Goal: Transaction & Acquisition: Purchase product/service

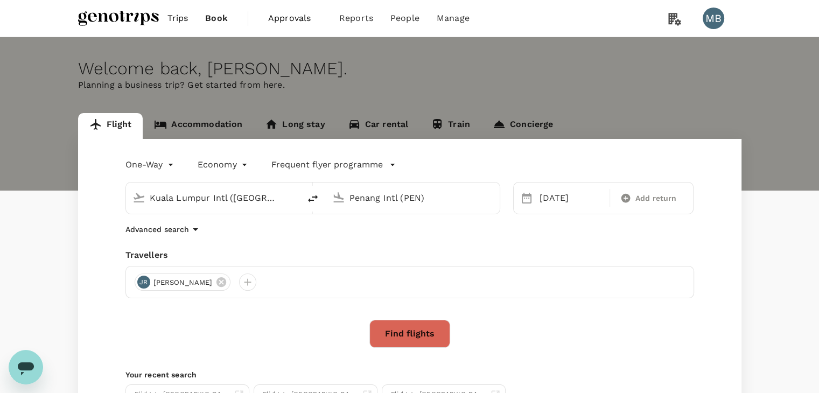
click at [418, 337] on button "Find flights" at bounding box center [409, 334] width 81 height 28
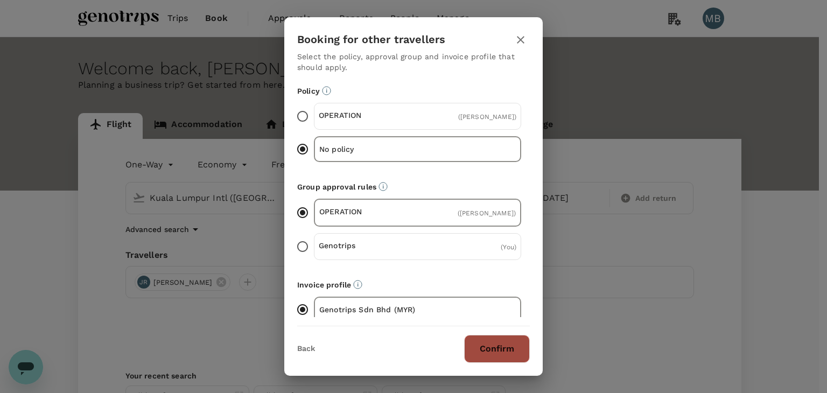
click at [488, 350] on button "Confirm" at bounding box center [497, 349] width 66 height 28
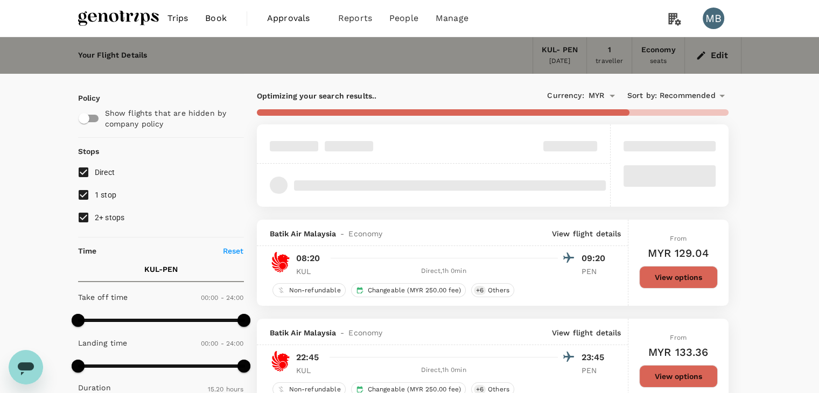
click at [654, 272] on button "View options" at bounding box center [678, 277] width 79 height 23
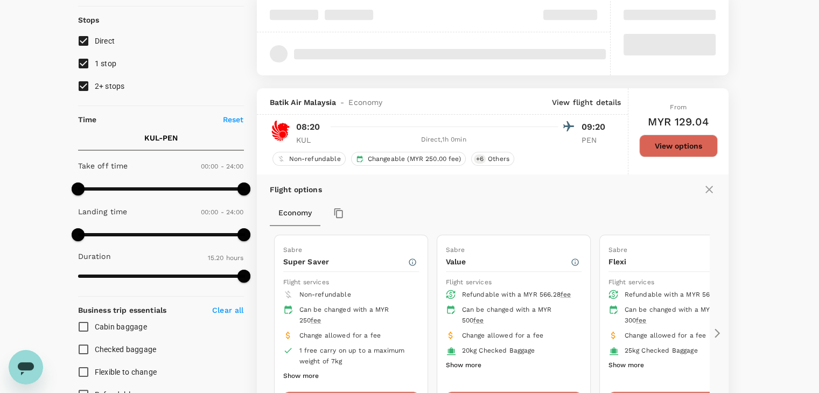
scroll to position [220, 0]
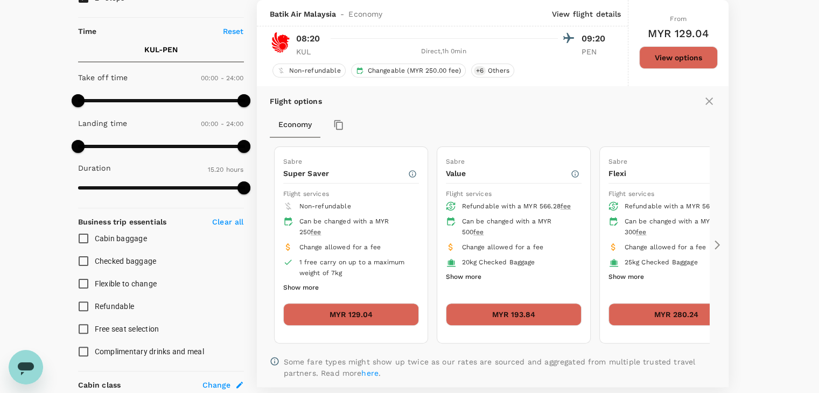
click at [339, 324] on div "MYR 129.04" at bounding box center [351, 318] width 136 height 31
click at [339, 317] on button "MYR 129.04" at bounding box center [351, 314] width 136 height 23
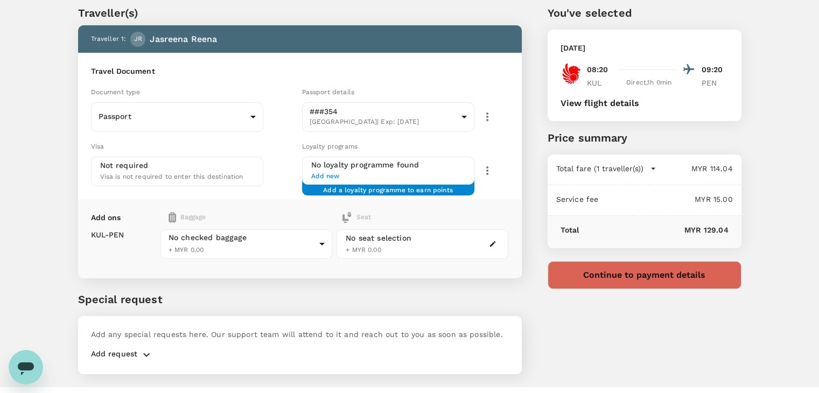
scroll to position [54, 0]
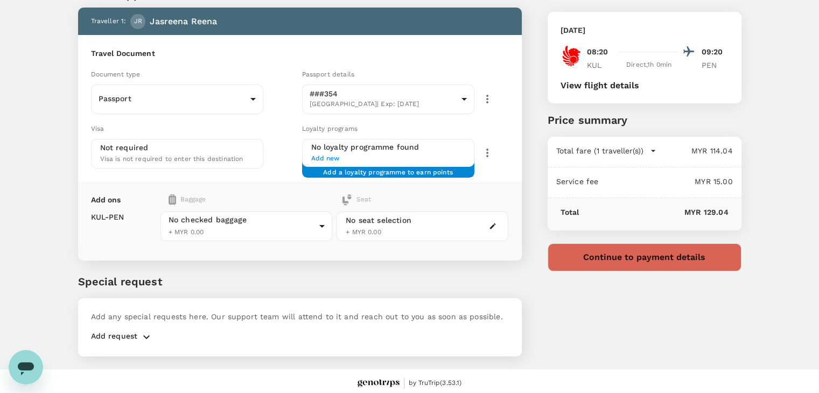
click at [613, 260] on button "Continue to payment details" at bounding box center [645, 257] width 194 height 28
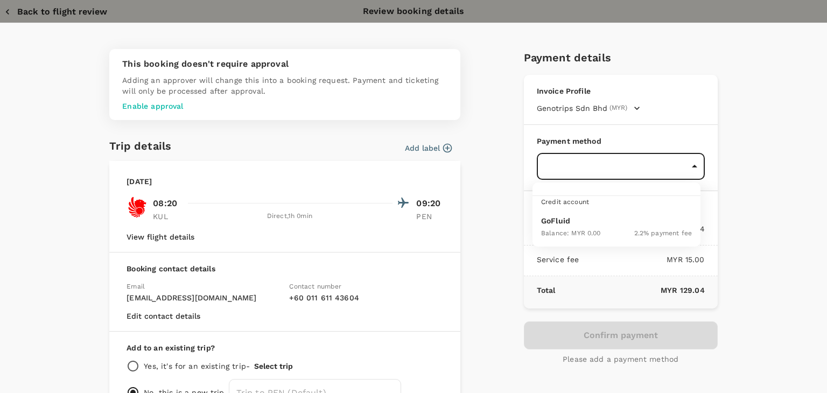
click at [646, 162] on body "Back to flight results Flight review Traveller(s) Traveller 1 : JR Jasreena Ree…" at bounding box center [413, 171] width 827 height 451
click at [6, 9] on div at bounding box center [413, 196] width 827 height 393
click at [6, 9] on icon "button" at bounding box center [7, 11] width 11 height 11
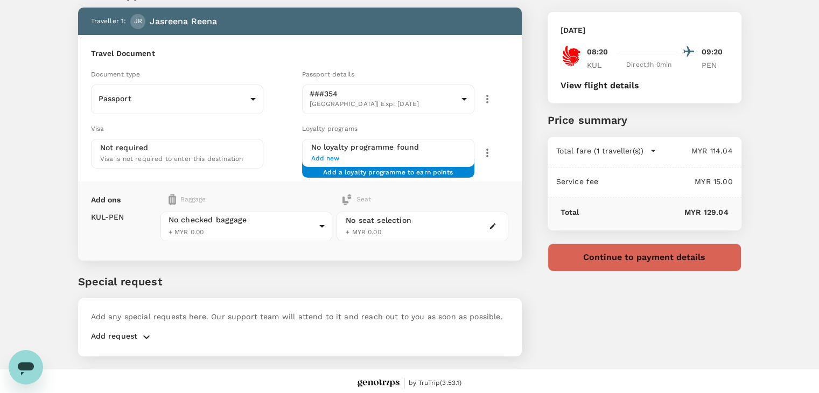
click at [6, 9] on div "Traveller(s) Traveller 1 : JR Jasreena Reena Travel Document Document type Pass…" at bounding box center [409, 170] width 819 height 400
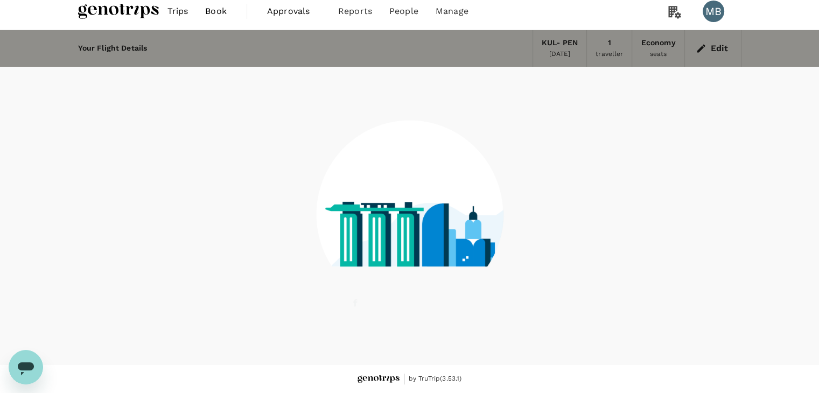
scroll to position [6, 0]
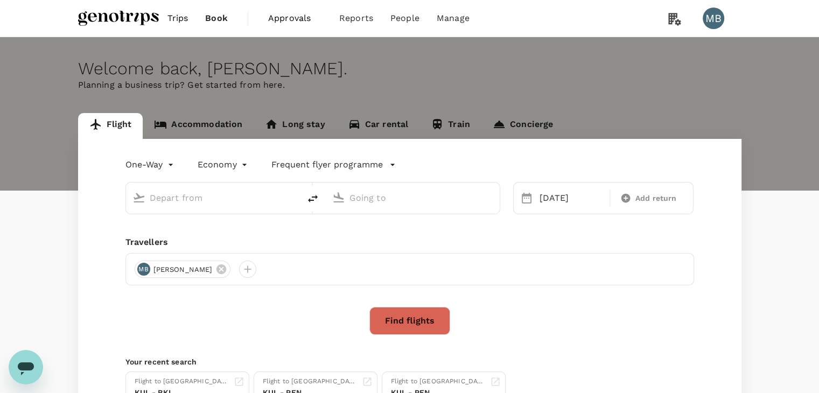
type input "Kuala Lumpur Intl ([GEOGRAPHIC_DATA])"
type input "Penang Intl (PEN)"
type input "Kuala Lumpur Intl ([GEOGRAPHIC_DATA])"
type input "Penang Intl (PEN)"
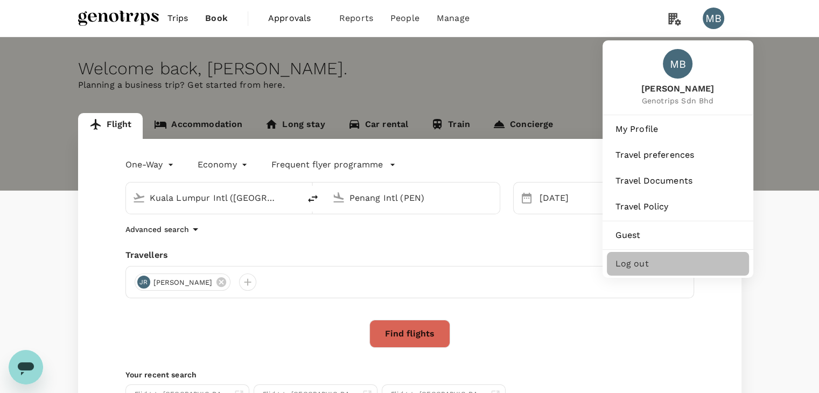
click at [661, 270] on span "Log out" at bounding box center [678, 263] width 125 height 13
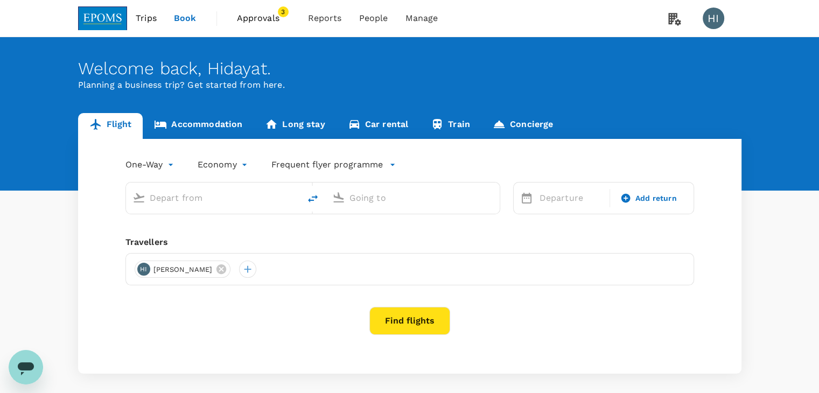
type input "roundtrip"
type input "Kuala Lumpur Intl ([GEOGRAPHIC_DATA])"
type input "Kota Kinabalu Intl (BKI)"
